Goal: Task Accomplishment & Management: Manage account settings

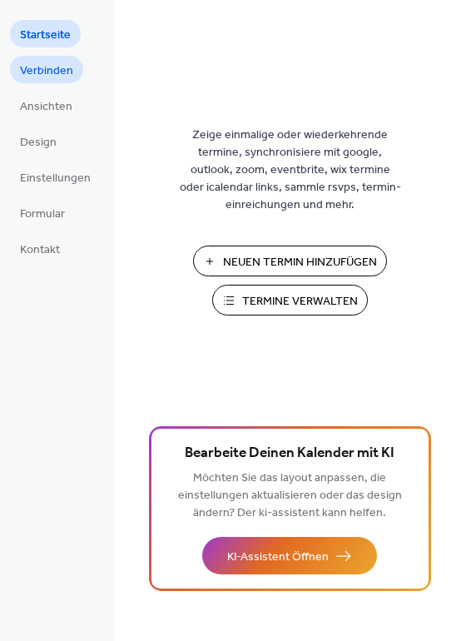
click at [27, 62] on span "Verbinden" at bounding box center [46, 70] width 53 height 17
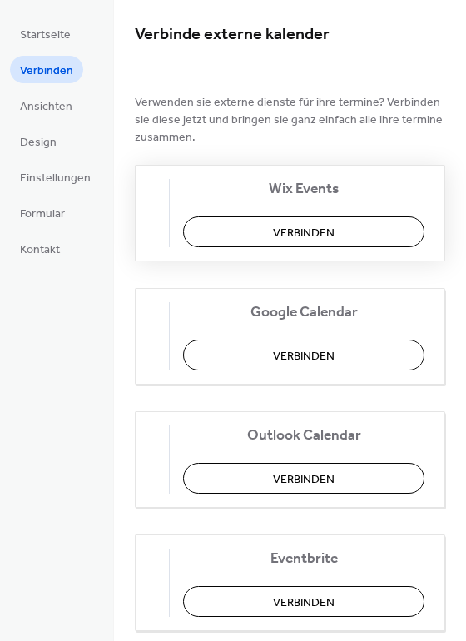
click at [328, 225] on span "Verbinden" at bounding box center [304, 233] width 62 height 17
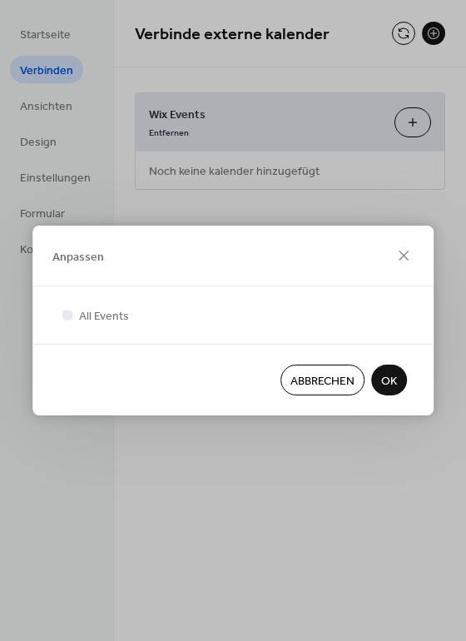
click at [391, 381] on span "OK" at bounding box center [389, 381] width 16 height 17
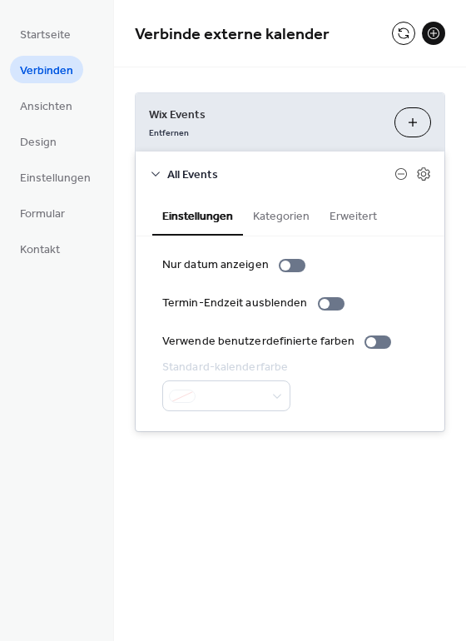
click at [301, 221] on button "Kategorien" at bounding box center [281, 215] width 77 height 38
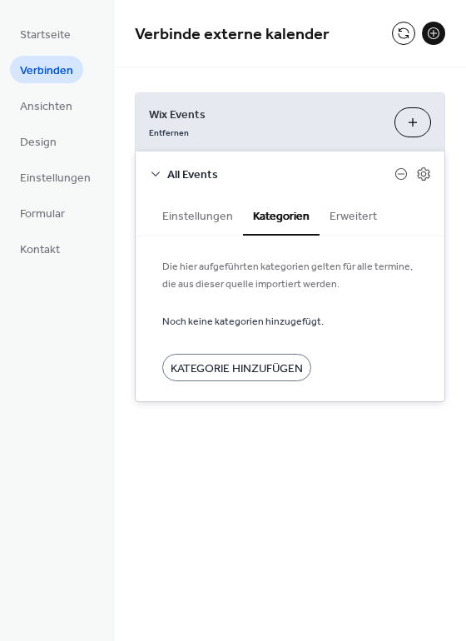
click at [356, 222] on button "Erweitert" at bounding box center [353, 215] width 67 height 38
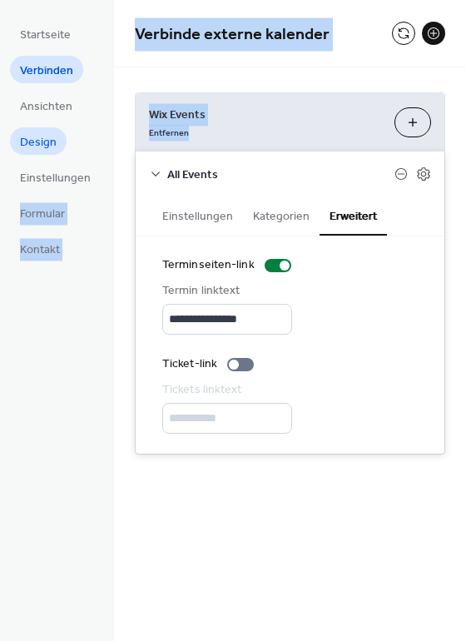
drag, startPoint x: 125, startPoint y: 152, endPoint x: 27, endPoint y: 144, distance: 98.6
click at [27, 144] on div "**********" at bounding box center [233, 320] width 466 height 641
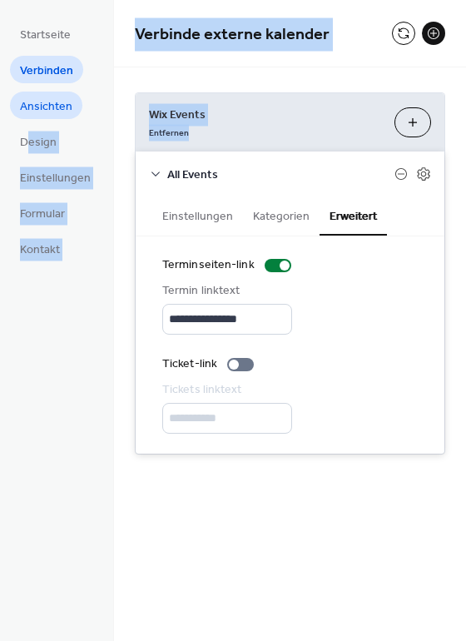
click at [57, 98] on span "Ansichten" at bounding box center [46, 106] width 52 height 17
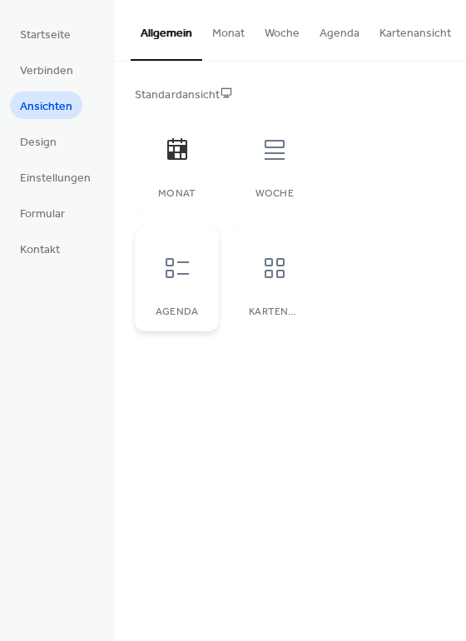
click at [167, 257] on div at bounding box center [177, 268] width 50 height 50
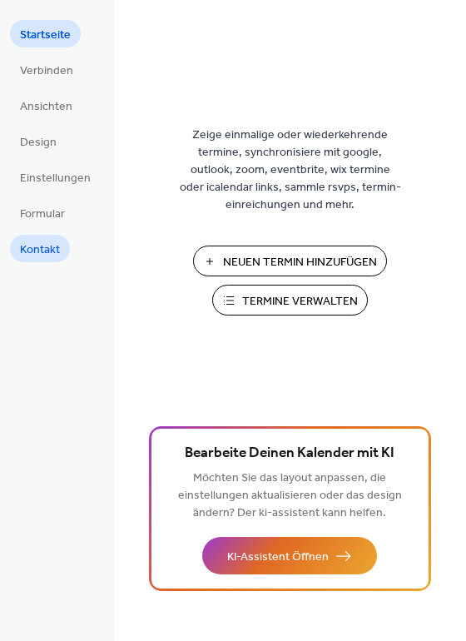
drag, startPoint x: 128, startPoint y: 227, endPoint x: 67, endPoint y: 242, distance: 63.6
click at [89, 230] on div "Startseite Verbinden Ansichten Design Einstellungen Formular Kontakt Startseite…" at bounding box center [233, 320] width 466 height 641
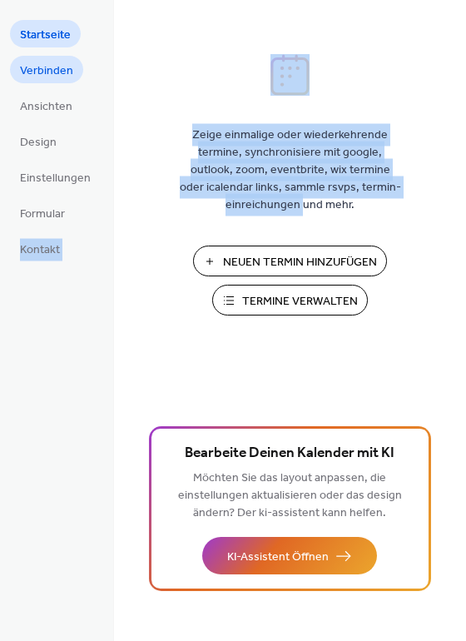
click at [67, 72] on span "Verbinden" at bounding box center [46, 70] width 53 height 17
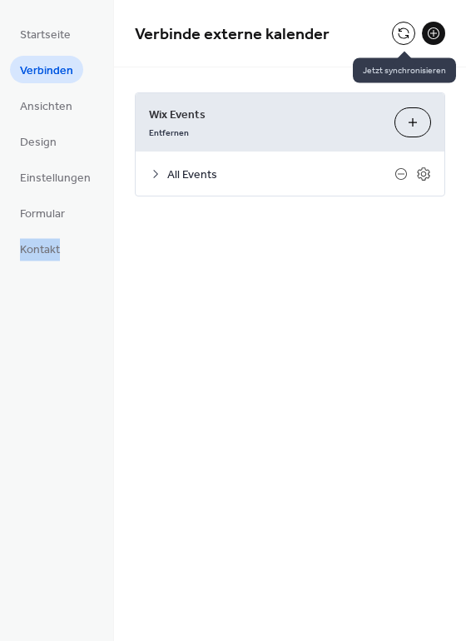
click at [410, 33] on button at bounding box center [403, 33] width 23 height 23
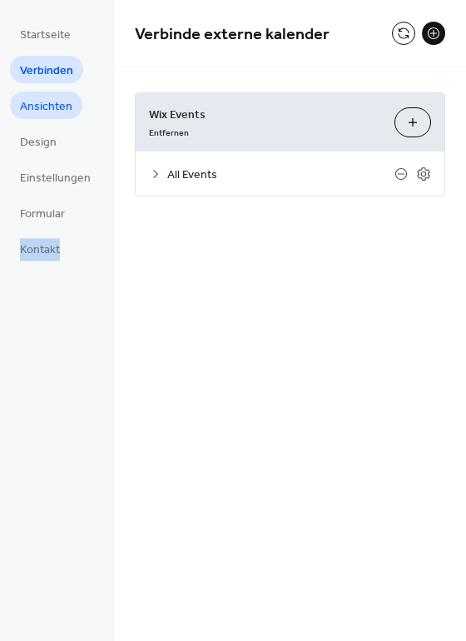
click at [41, 100] on span "Ansichten" at bounding box center [46, 106] width 52 height 17
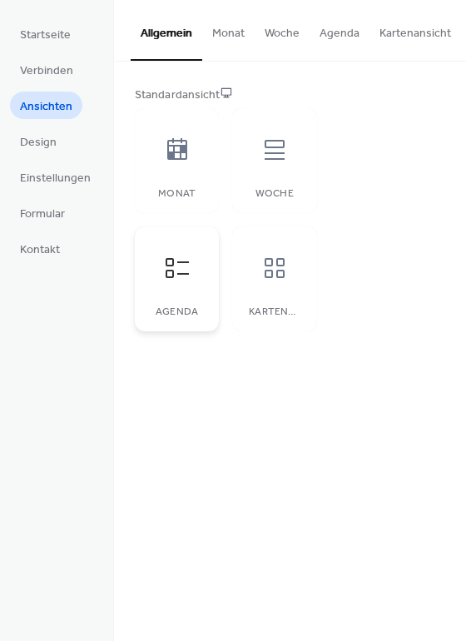
click at [180, 270] on icon at bounding box center [177, 268] width 27 height 27
click at [276, 192] on div "Woche" at bounding box center [274, 194] width 51 height 12
click at [172, 282] on icon at bounding box center [177, 268] width 27 height 27
click at [32, 172] on span "Einstellungen" at bounding box center [55, 178] width 71 height 17
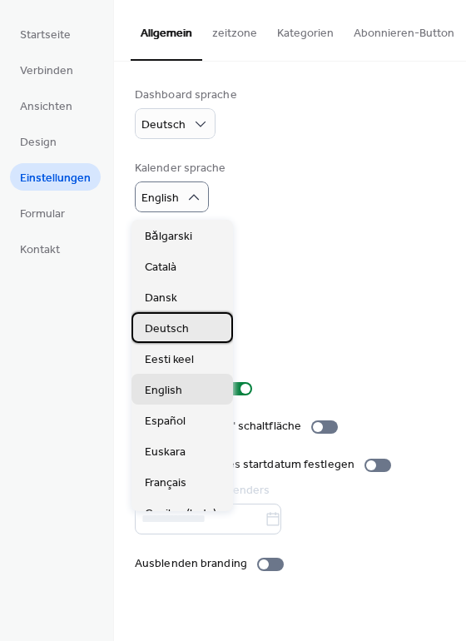
click at [175, 321] on span "Deutsch" at bounding box center [167, 329] width 44 height 17
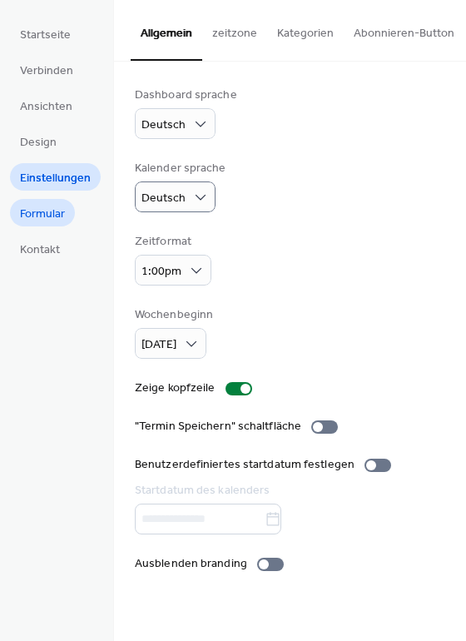
click at [48, 213] on span "Formular" at bounding box center [42, 214] width 45 height 17
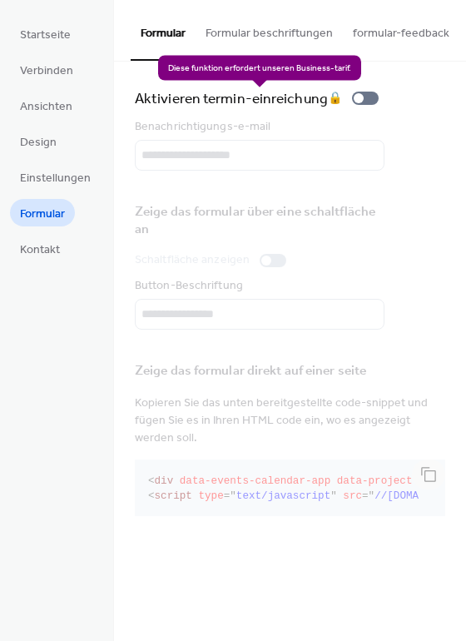
click at [375, 102] on div "Aktivieren termin-einreichung 🔒" at bounding box center [260, 98] width 251 height 23
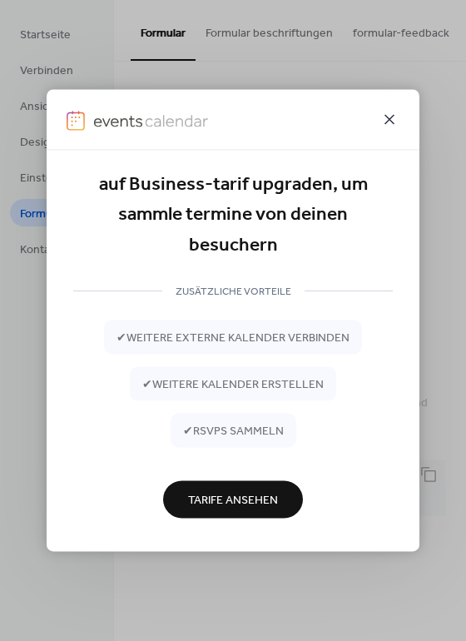
click at [390, 122] on icon at bounding box center [390, 119] width 20 height 20
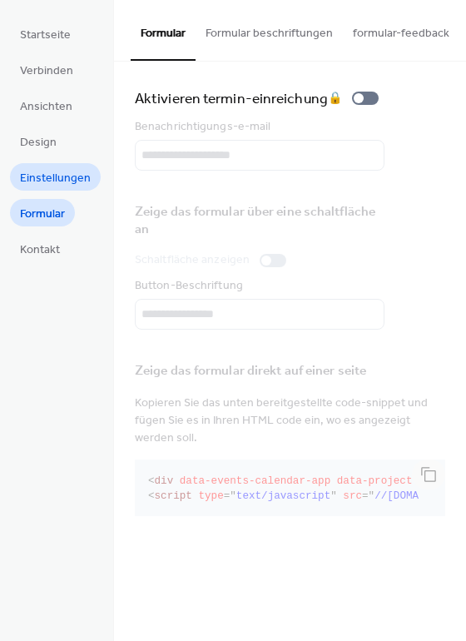
click at [70, 178] on span "Einstellungen" at bounding box center [55, 178] width 71 height 17
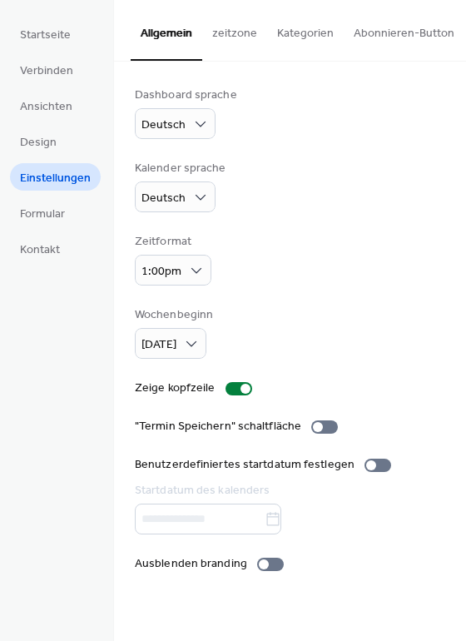
click at [248, 31] on button "zeitzone" at bounding box center [234, 29] width 65 height 59
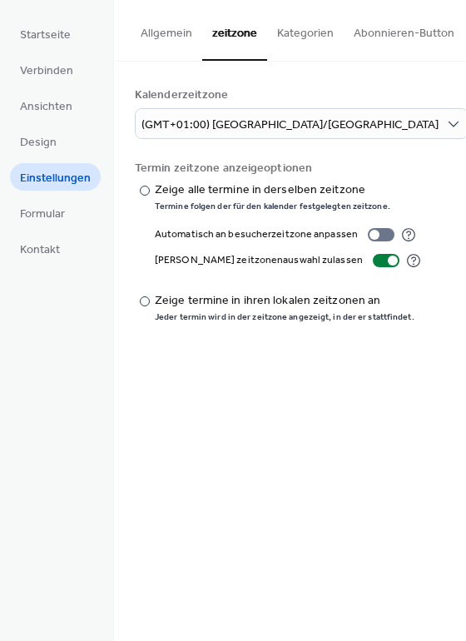
click at [287, 27] on button "Kategorien" at bounding box center [305, 29] width 77 height 59
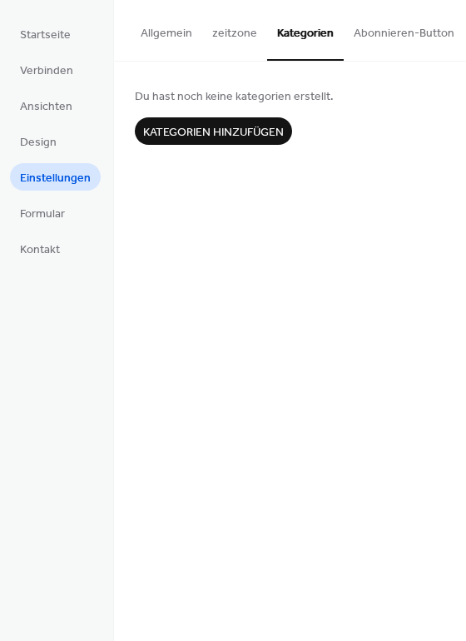
click at [373, 34] on button "Abonnieren-Button" at bounding box center [404, 29] width 121 height 59
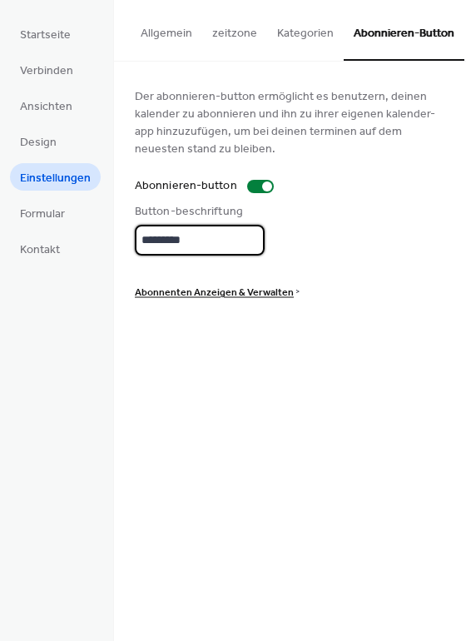
click at [212, 234] on input "*********" at bounding box center [200, 240] width 130 height 31
drag, startPoint x: 202, startPoint y: 244, endPoint x: 97, endPoint y: 233, distance: 104.7
click at [97, 233] on div "Startseite Verbinden Ansichten Design Einstellungen Formular Kontakt Einstellun…" at bounding box center [233, 320] width 466 height 641
click at [254, 190] on div at bounding box center [260, 186] width 27 height 13
